Goal: Check status: Check status

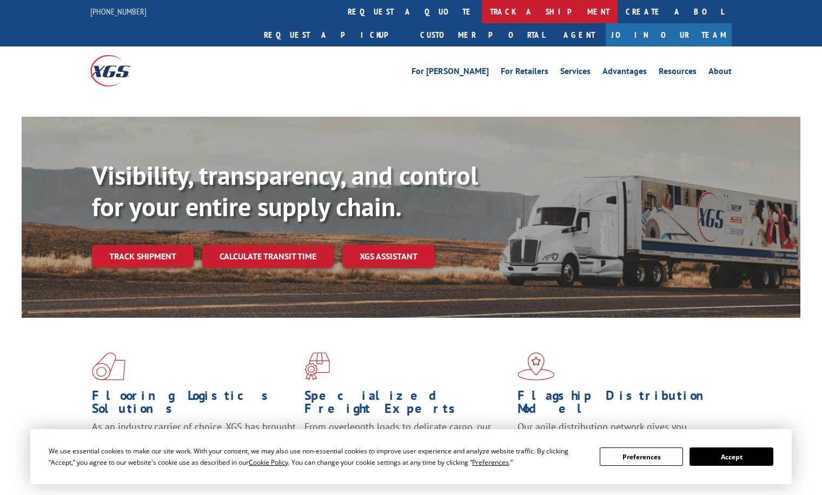
click at [482, 6] on link "track a shipment" at bounding box center [550, 11] width 136 height 23
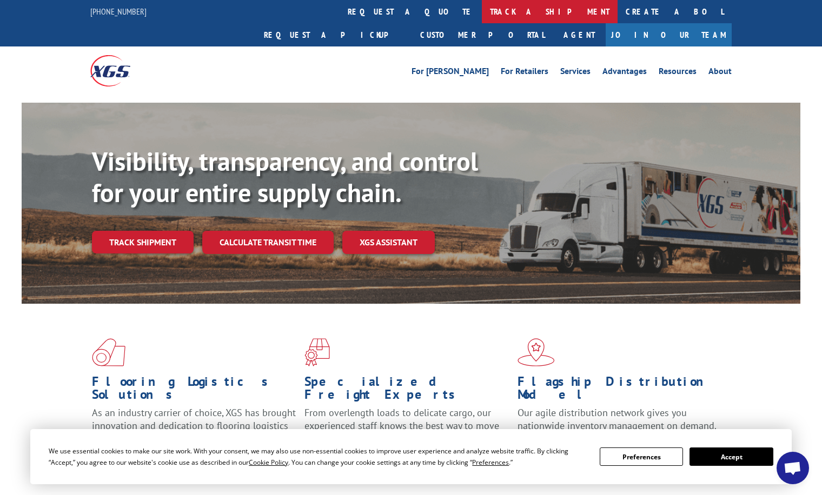
click at [482, 19] on link "track a shipment" at bounding box center [550, 11] width 136 height 23
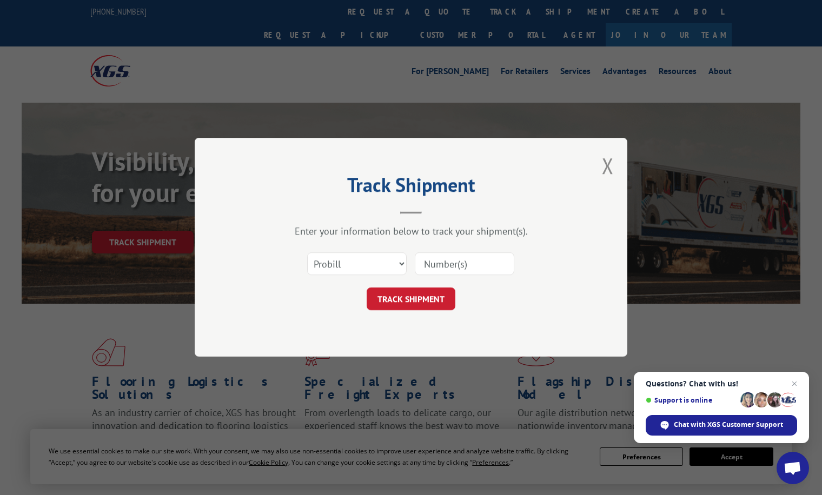
click at [479, 256] on input at bounding box center [464, 264] width 99 height 23
paste input "094984787"
type input "094984787"
click at [430, 295] on button "TRACK SHIPMENT" at bounding box center [411, 299] width 89 height 23
